Goal: Task Accomplishment & Management: Manage account settings

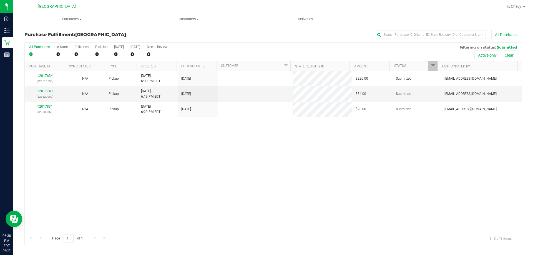
click at [193, 170] on div "12017634 (328516555) N/A Pickup [DATE] 6:00 PM EDT 9/27/2025 $220.00 Submitted …" at bounding box center [273, 151] width 497 height 161
click at [126, 170] on div "12017634 (328516555) N/A Pickup [DATE] 6:00 PM EDT 9/27/2025 $220.00 Submitted …" at bounding box center [273, 151] width 497 height 161
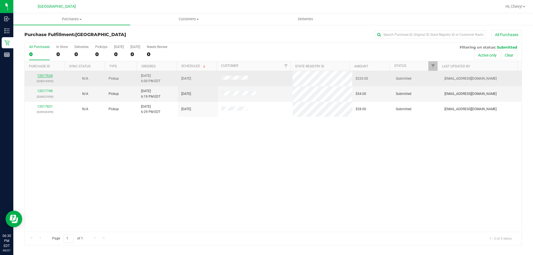
click at [40, 76] on link "12017634" at bounding box center [45, 76] width 16 height 4
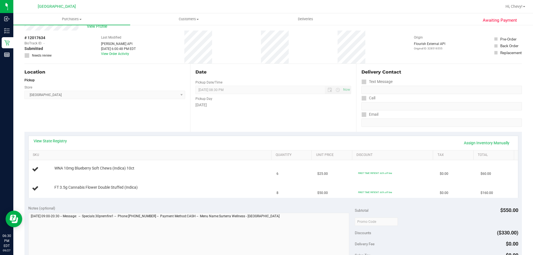
scroll to position [28, 0]
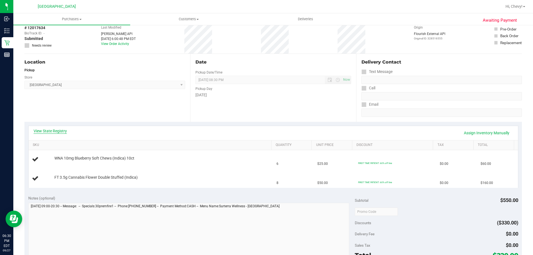
click at [63, 130] on link "View State Registry" at bounding box center [50, 131] width 33 height 6
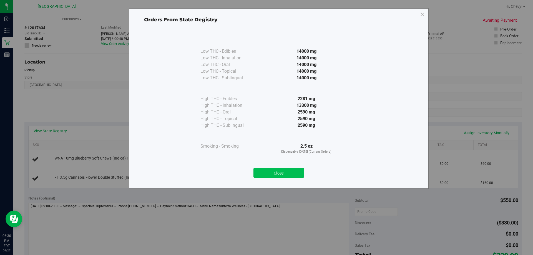
click at [287, 174] on button "Close" at bounding box center [279, 173] width 51 height 10
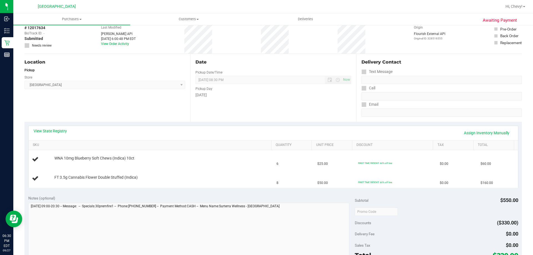
scroll to position [0, 0]
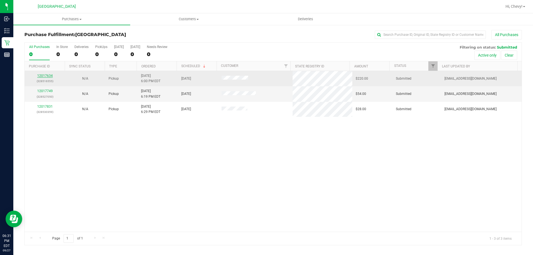
click at [47, 76] on link "12017634" at bounding box center [45, 76] width 16 height 4
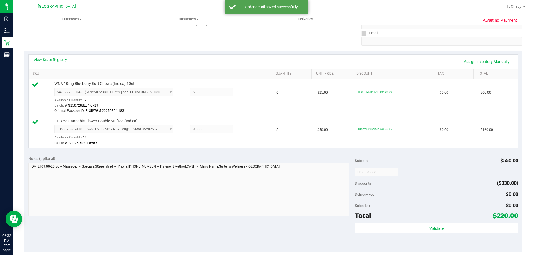
scroll to position [167, 0]
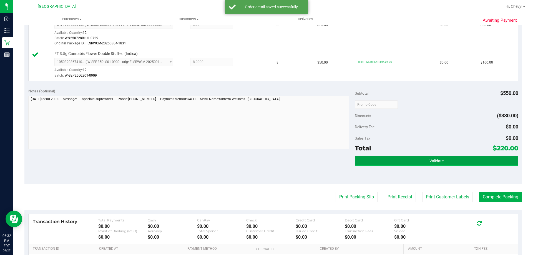
click at [446, 161] on button "Validate" at bounding box center [436, 161] width 163 height 10
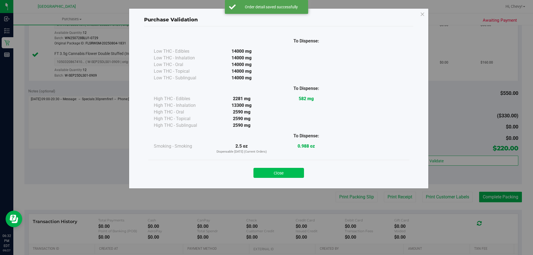
click at [283, 171] on button "Close" at bounding box center [279, 173] width 51 height 10
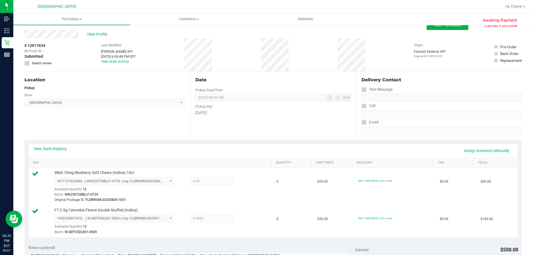
scroll to position [0, 0]
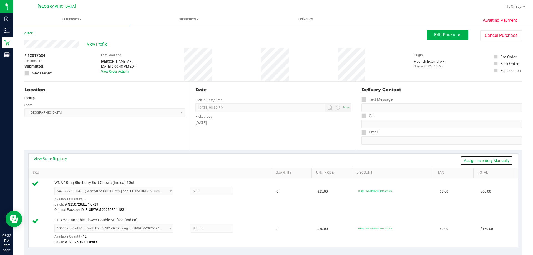
click at [469, 160] on link "Assign Inventory Manually" at bounding box center [487, 160] width 53 height 9
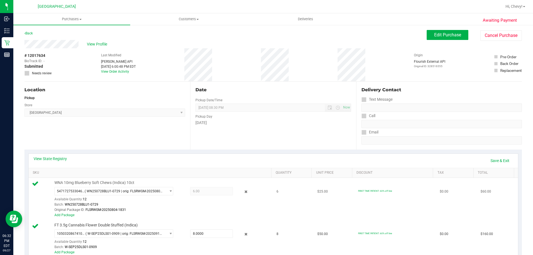
scroll to position [28, 0]
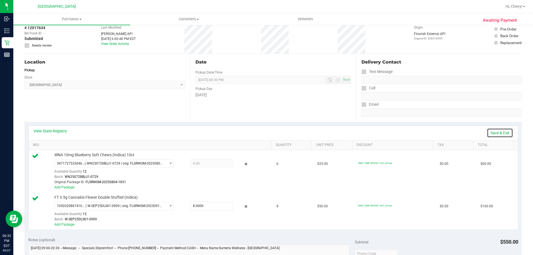
click at [487, 134] on link "Save & Exit" at bounding box center [500, 132] width 26 height 9
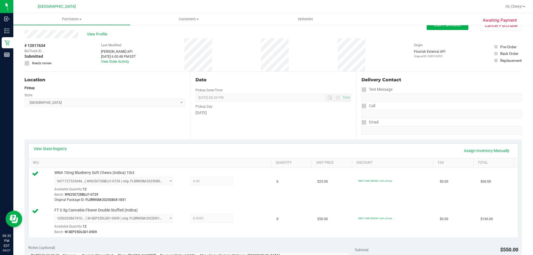
scroll to position [0, 0]
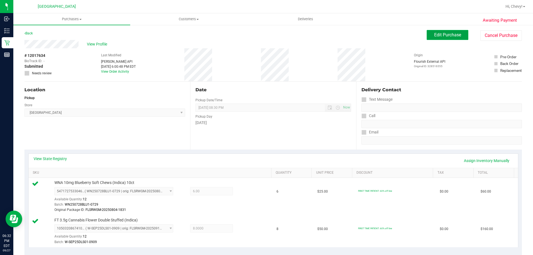
click at [441, 35] on span "Edit Purchase" at bounding box center [448, 34] width 27 height 5
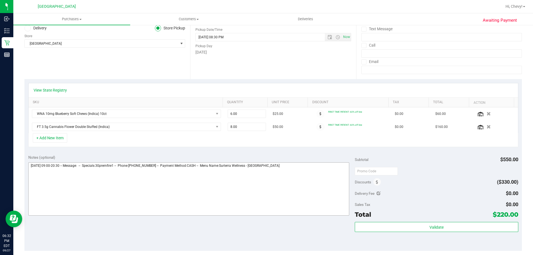
scroll to position [83, 0]
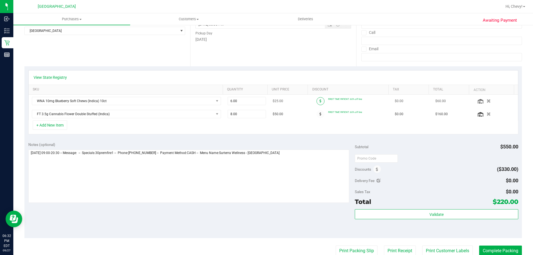
click at [320, 100] on icon at bounding box center [321, 100] width 2 height 3
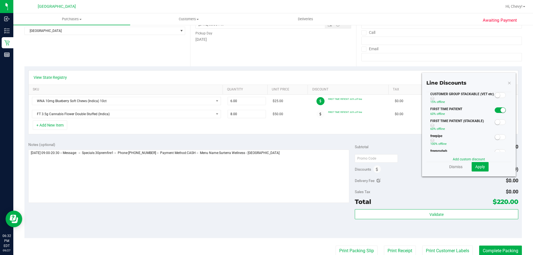
scroll to position [0, 0]
drag, startPoint x: 307, startPoint y: 132, endPoint x: 336, endPoint y: 128, distance: 29.2
click at [307, 132] on div "+ Add New Item" at bounding box center [273, 128] width 490 height 14
click at [508, 83] on icon at bounding box center [510, 82] width 4 height 7
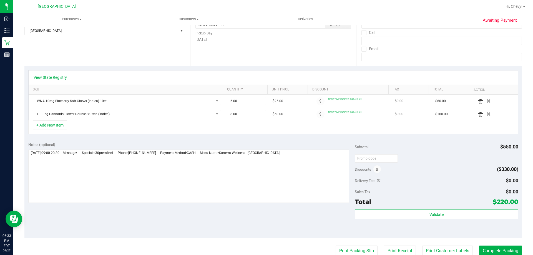
click at [406, 130] on div "+ Add New Item" at bounding box center [273, 128] width 490 height 14
click at [317, 99] on span at bounding box center [321, 101] width 8 height 8
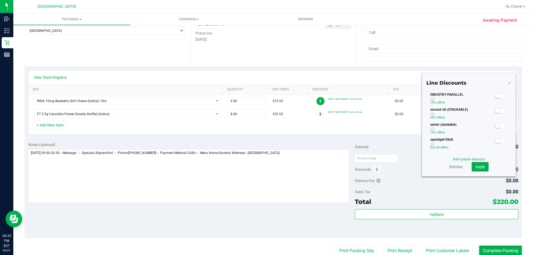
scroll to position [111, 0]
click at [496, 132] on small at bounding box center [497, 131] width 5 height 5
click at [478, 165] on span "Apply" at bounding box center [481, 167] width 10 height 4
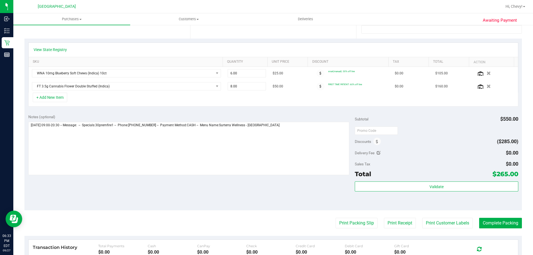
scroll to position [0, 0]
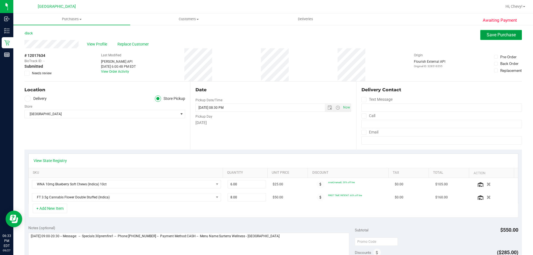
click at [490, 36] on span "Save Purchase" at bounding box center [501, 34] width 29 height 5
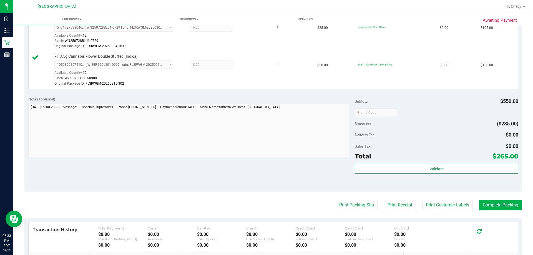
scroll to position [194, 0]
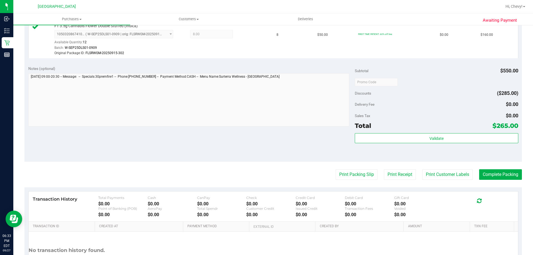
click at [429, 132] on div "Subtotal $550.00 Discounts ($285.00) Delivery Fee $0.00 Sales Tax $0.00 Total $…" at bounding box center [436, 112] width 163 height 93
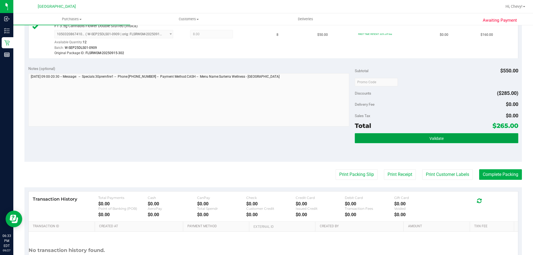
click at [420, 137] on button "Validate" at bounding box center [436, 138] width 163 height 10
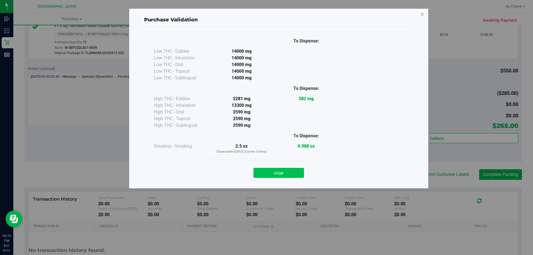
click at [293, 172] on button "Close" at bounding box center [279, 173] width 51 height 10
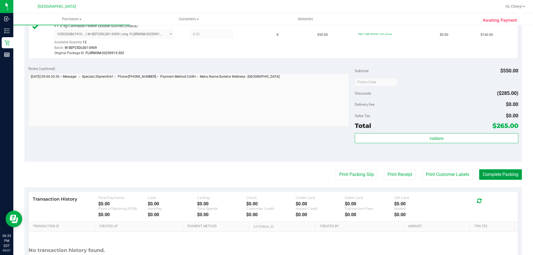
click at [489, 171] on button "Complete Packing" at bounding box center [501, 174] width 43 height 11
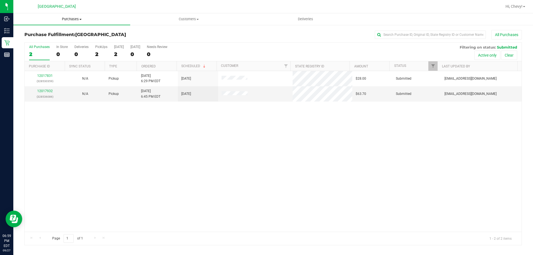
click at [75, 16] on uib-tab-heading "Purchases Summary of purchases Fulfillment All purchases" at bounding box center [71, 19] width 117 height 12
click at [52, 42] on li "Fulfillment" at bounding box center [71, 40] width 117 height 7
click at [78, 20] on span "Purchases" at bounding box center [71, 19] width 117 height 5
click at [33, 39] on span "Fulfillment" at bounding box center [30, 40] width 34 height 5
